Goal: Task Accomplishment & Management: Manage account settings

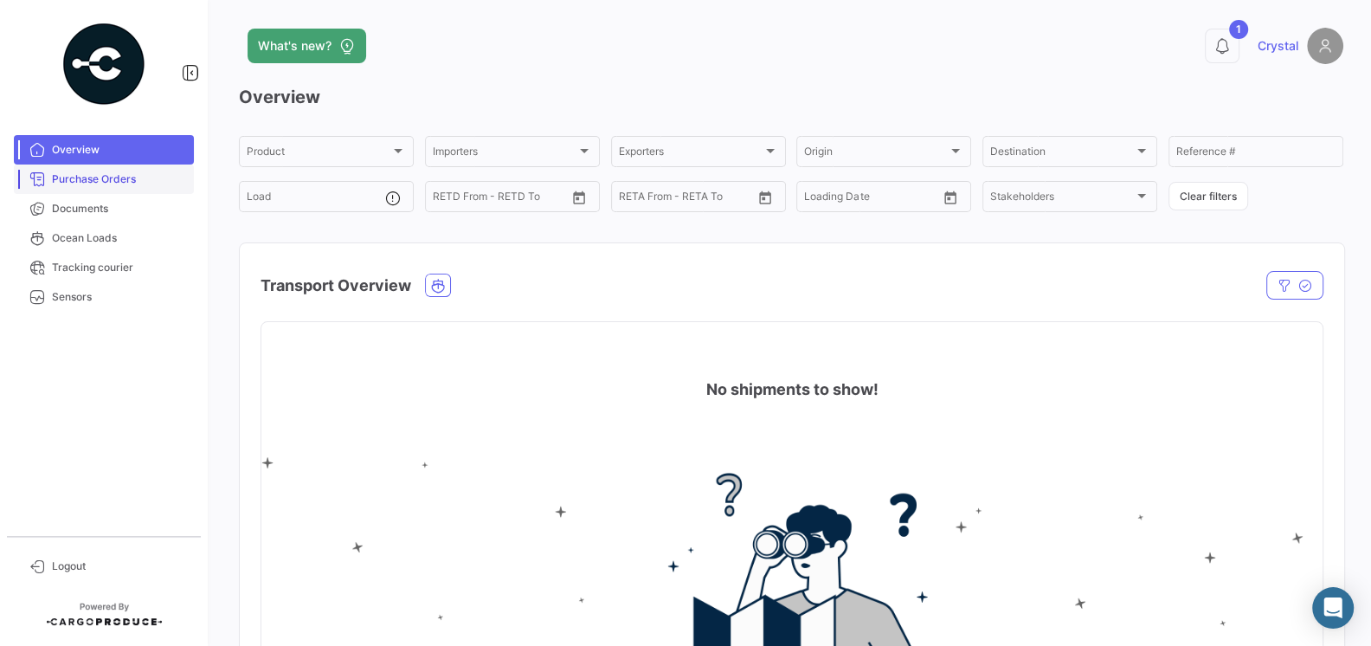
click at [113, 171] on span "Purchase Orders" at bounding box center [119, 179] width 135 height 16
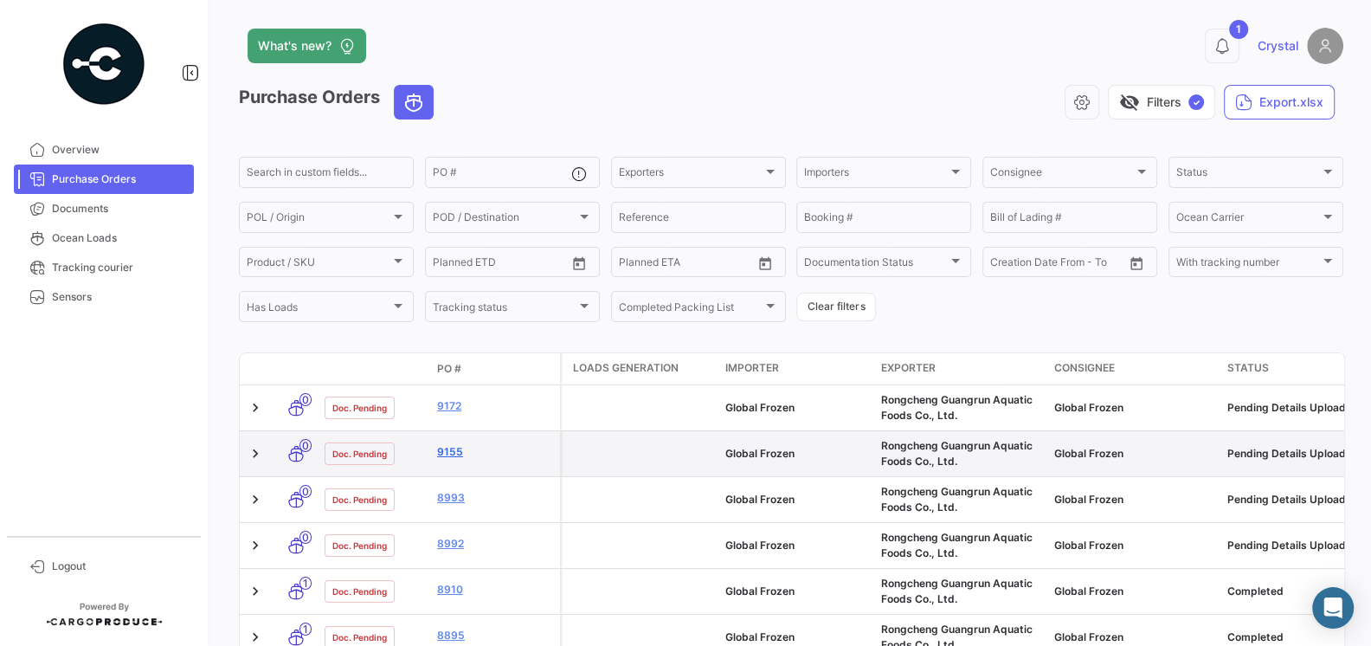
click at [449, 455] on link "9155" at bounding box center [495, 452] width 116 height 16
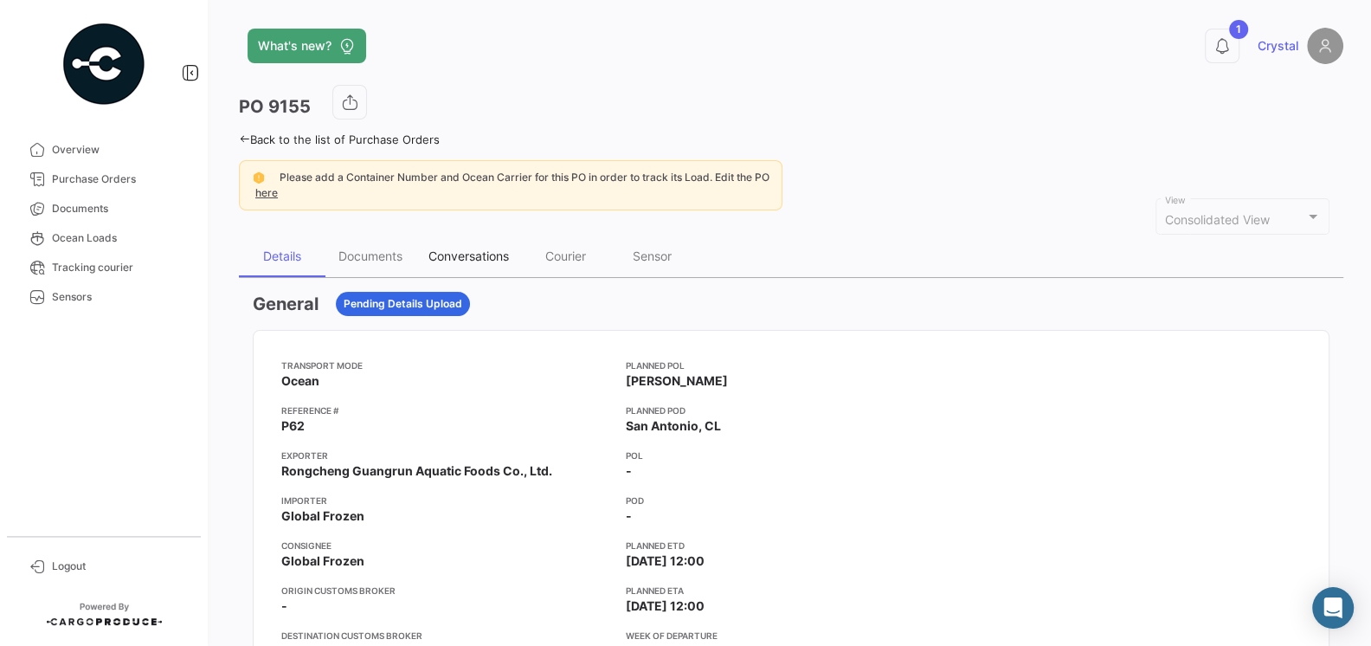
click at [447, 258] on div "Conversations" at bounding box center [468, 255] width 80 height 15
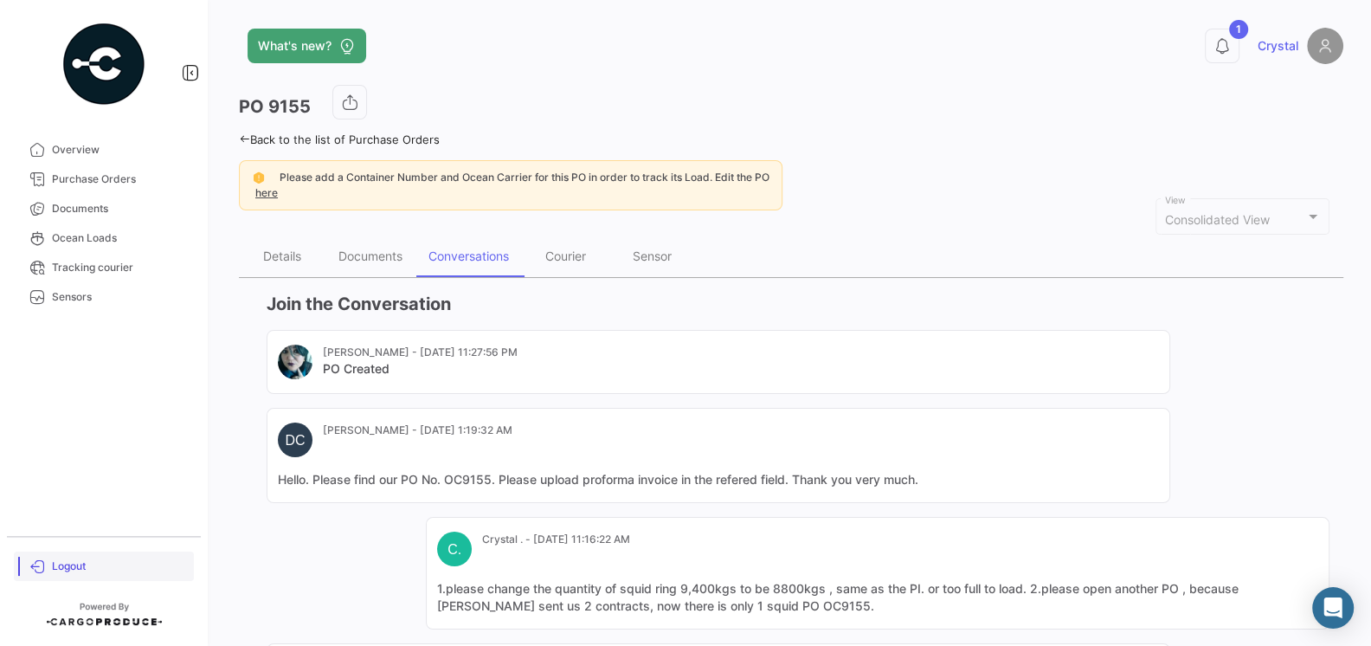
click at [67, 564] on span "Logout" at bounding box center [119, 566] width 135 height 16
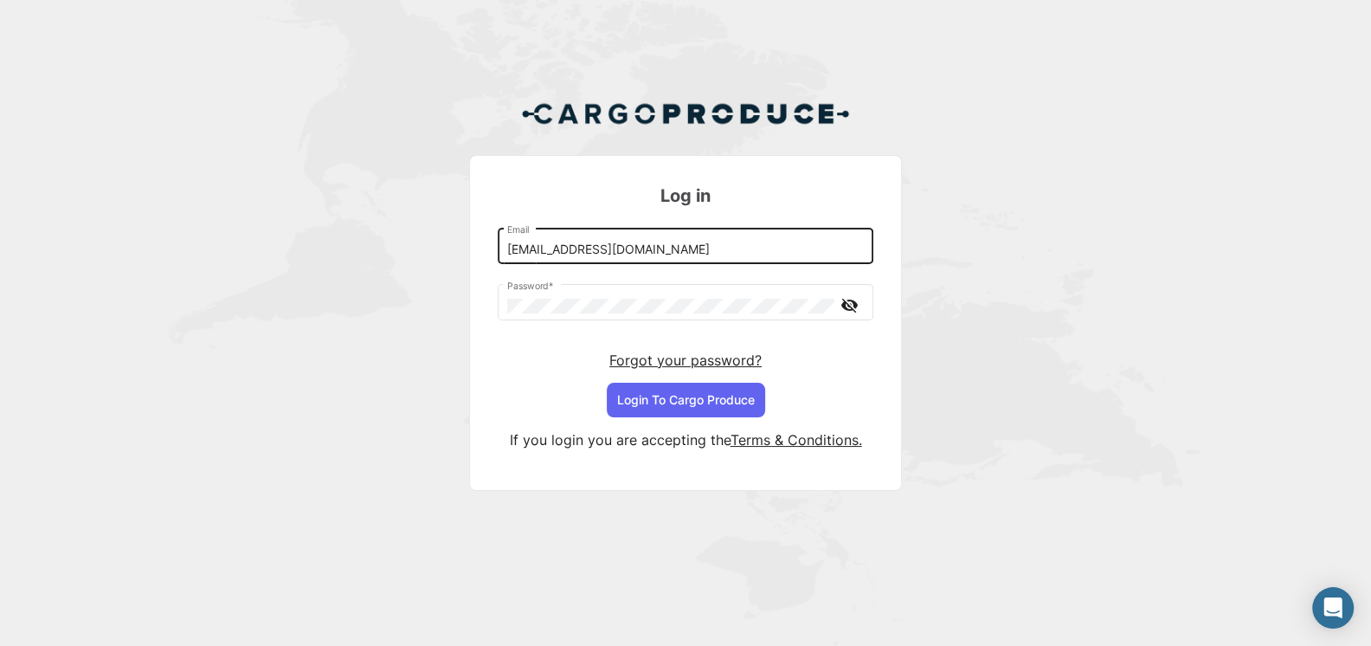
click at [653, 254] on input "[EMAIL_ADDRESS][DOMAIN_NAME]" at bounding box center [685, 249] width 357 height 15
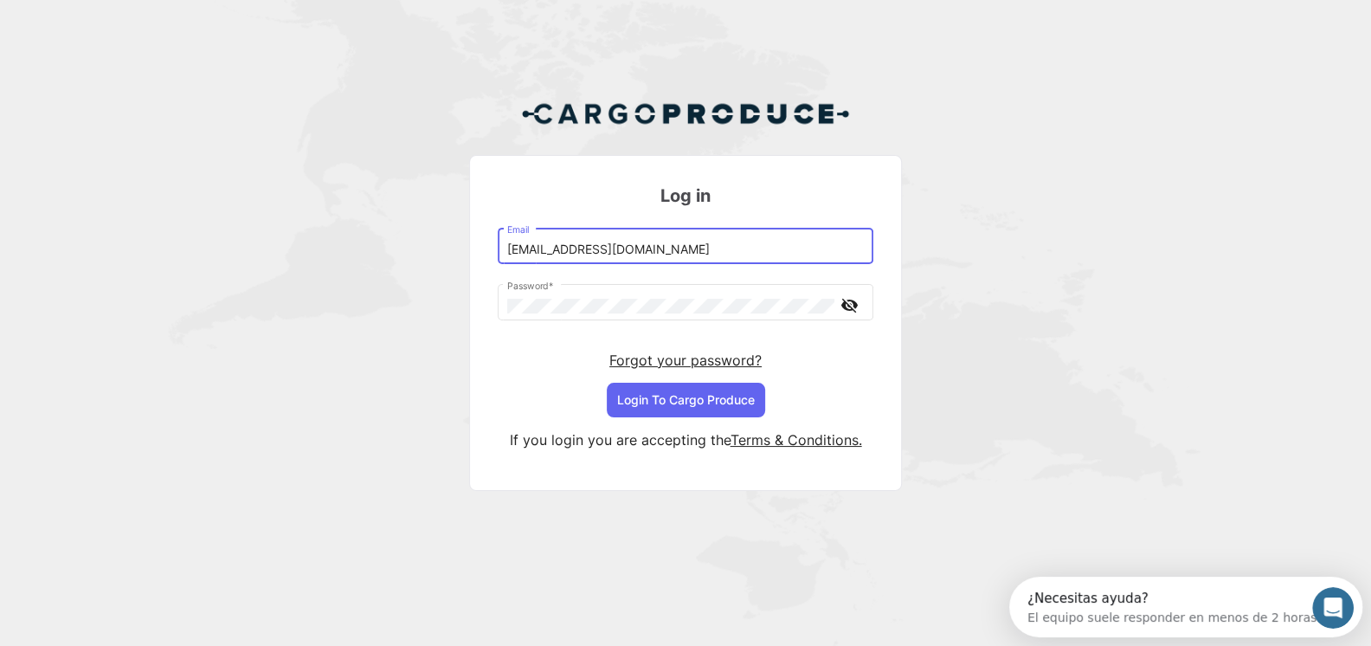
click at [663, 252] on input "[EMAIL_ADDRESS][DOMAIN_NAME]" at bounding box center [685, 249] width 357 height 15
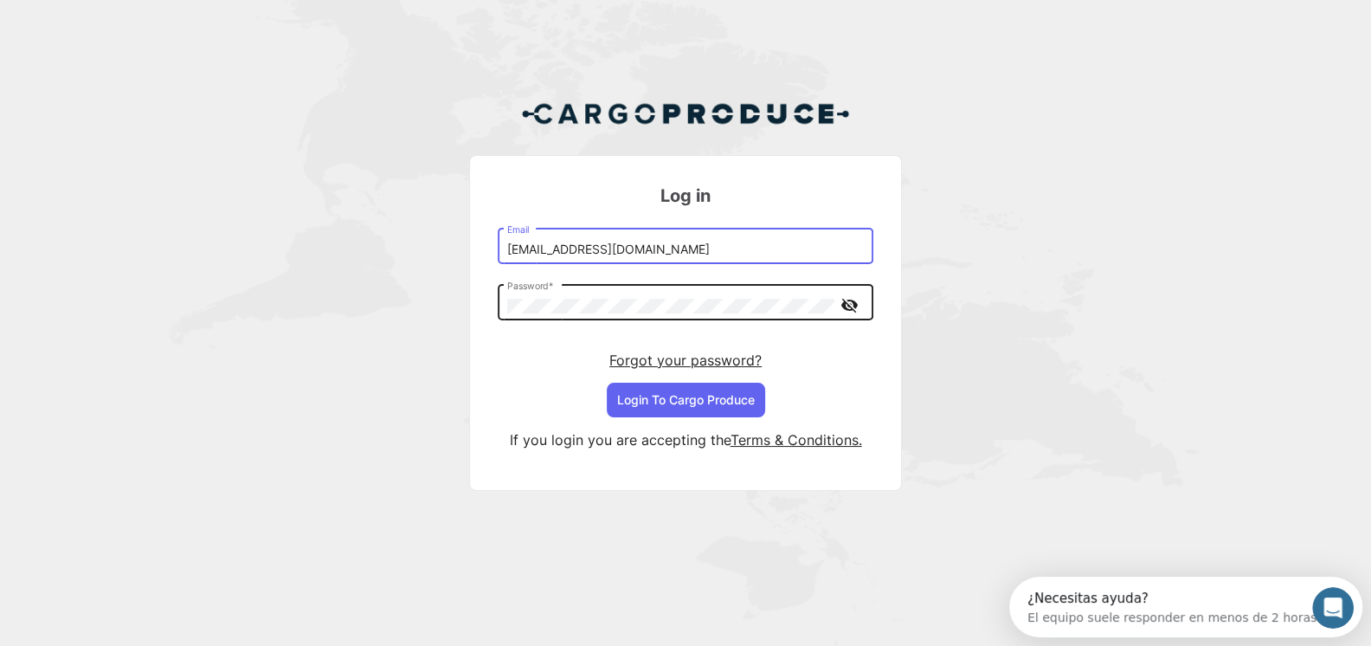
type input "[EMAIL_ADDRESS][DOMAIN_NAME]"
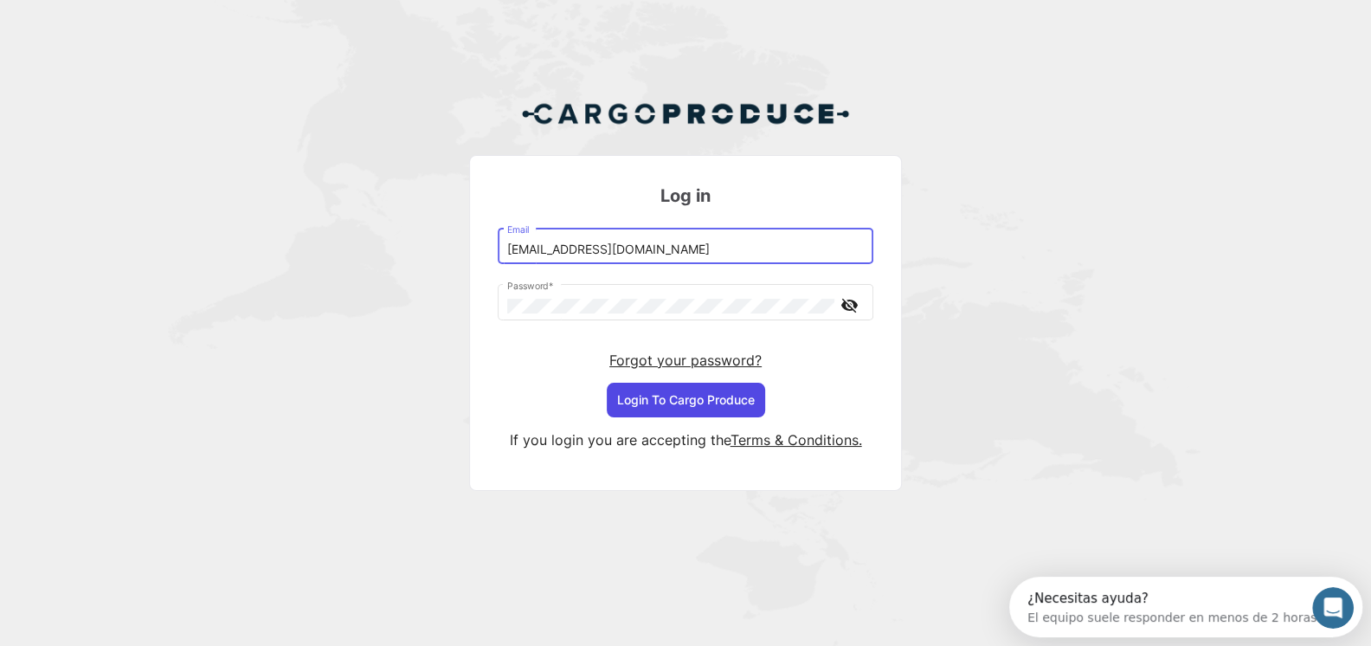
click at [705, 405] on button "Login To Cargo Produce" at bounding box center [686, 400] width 158 height 35
